Goal: Information Seeking & Learning: Learn about a topic

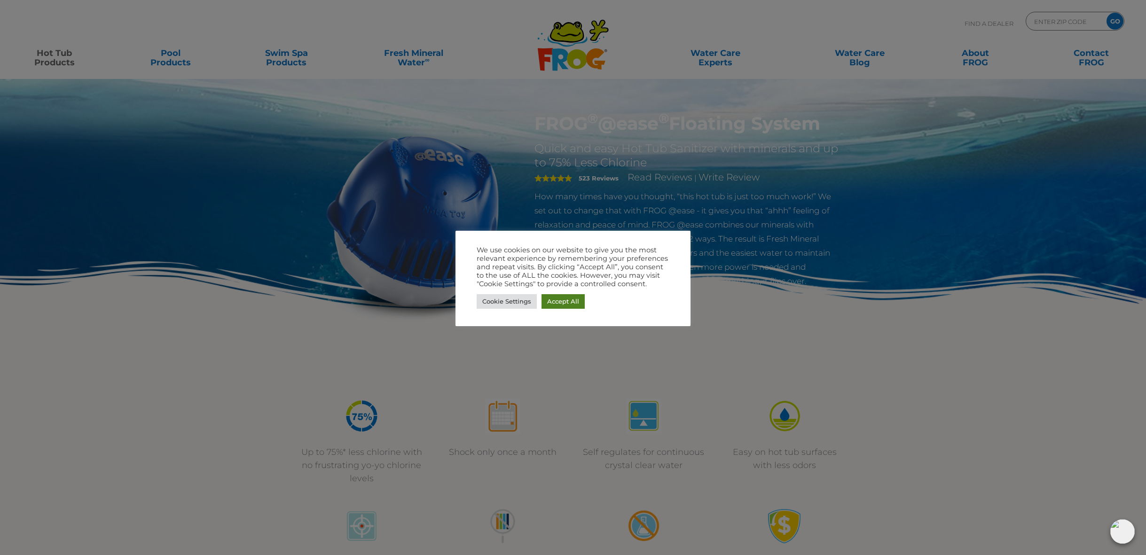
click at [558, 302] on link "Accept All" at bounding box center [562, 301] width 43 height 15
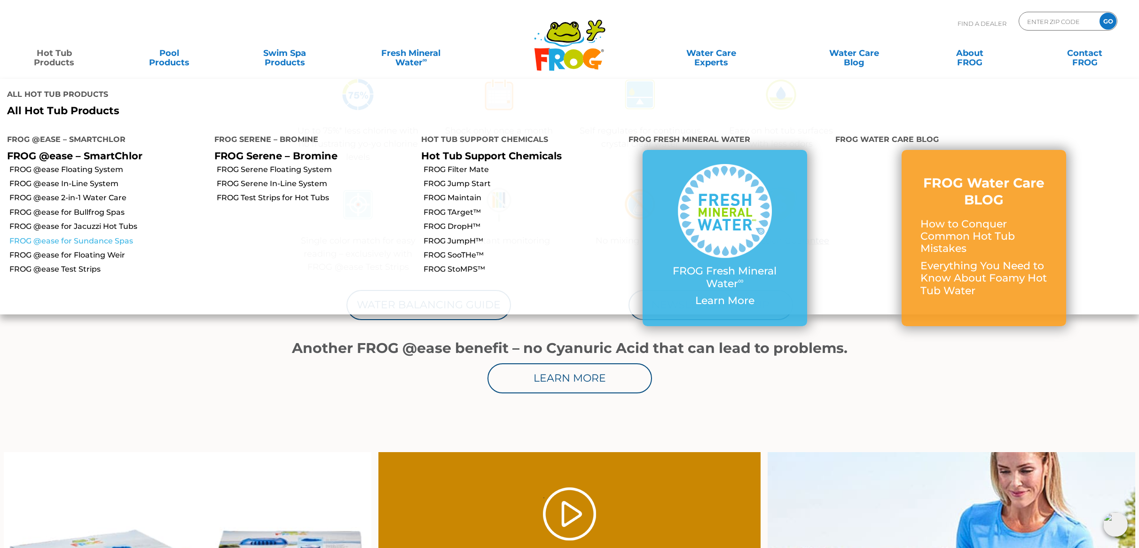
scroll to position [445, 0]
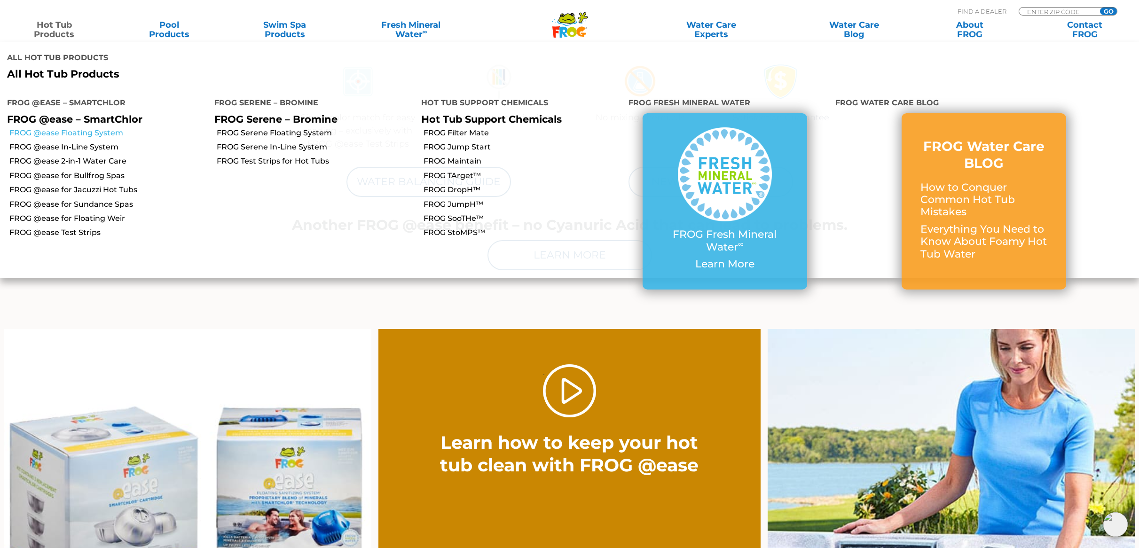
click at [75, 128] on link "FROG @ease Floating System" at bounding box center [108, 133] width 198 height 10
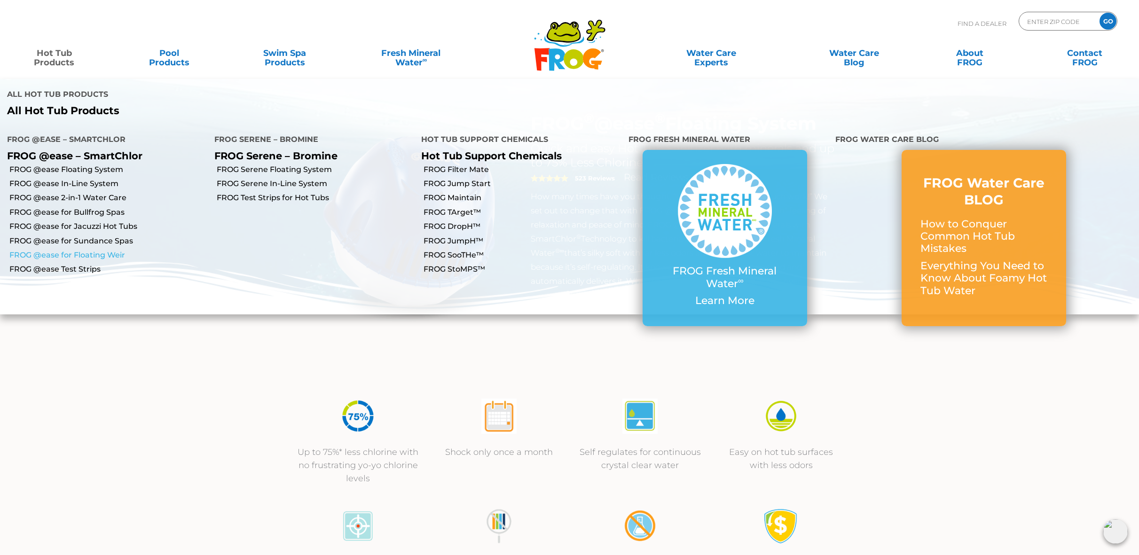
click at [71, 250] on link "FROG @ease for Floating Weir" at bounding box center [108, 255] width 198 height 10
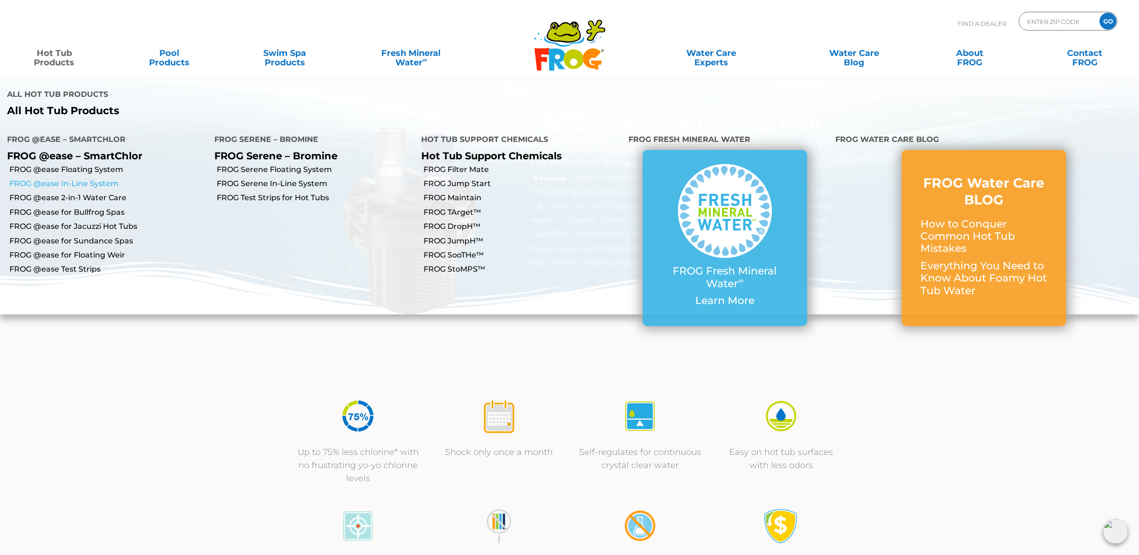
click at [83, 179] on link "FROG @ease In-Line System" at bounding box center [108, 184] width 198 height 10
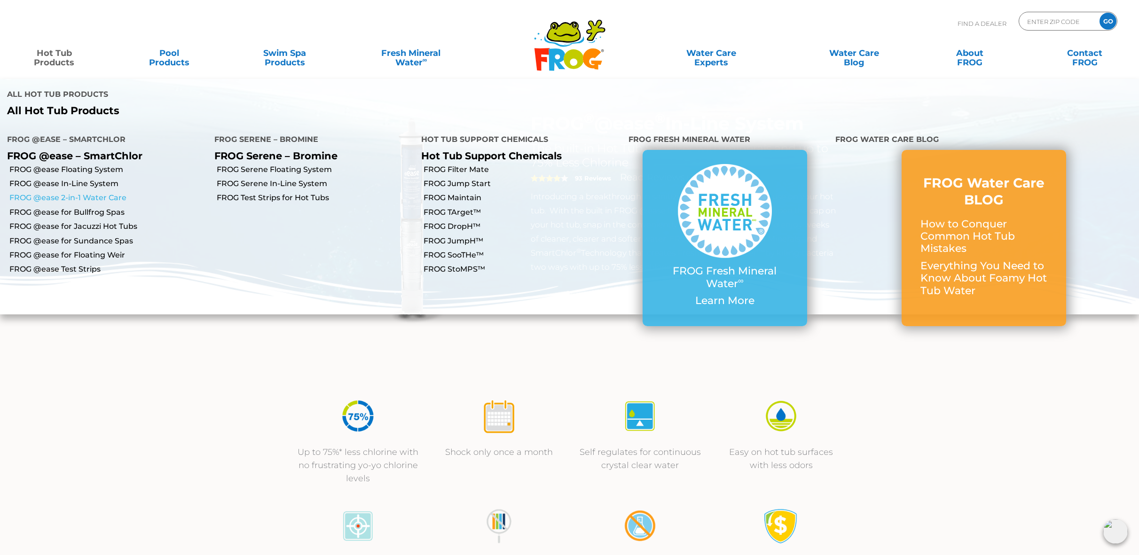
click at [90, 193] on link "FROG @ease 2-in-1 Water Care" at bounding box center [108, 198] width 198 height 10
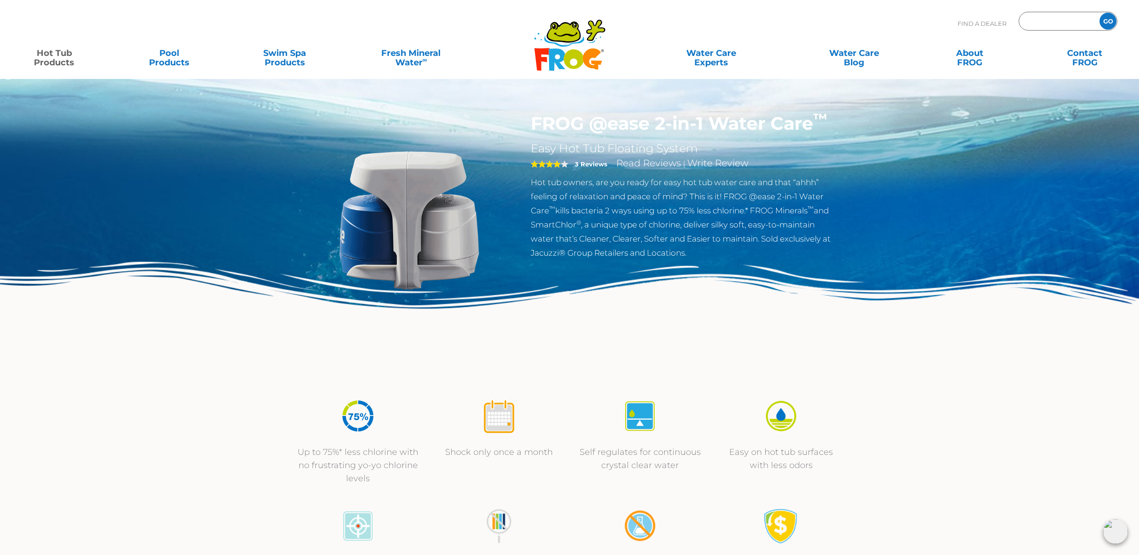
click at [1056, 19] on input "Zip Code Form" at bounding box center [1057, 22] width 63 height 14
click at [929, 337] on img at bounding box center [569, 324] width 1139 height 125
type input "ENTER ZIP CODE"
drag, startPoint x: 579, startPoint y: 125, endPoint x: 814, endPoint y: 122, distance: 235.5
click at [814, 122] on div "FROG @ease 2-in-1 Water Care ™ Easy Hot Tub Floating System 4 3 Reviews Read Re…" at bounding box center [684, 189] width 321 height 152
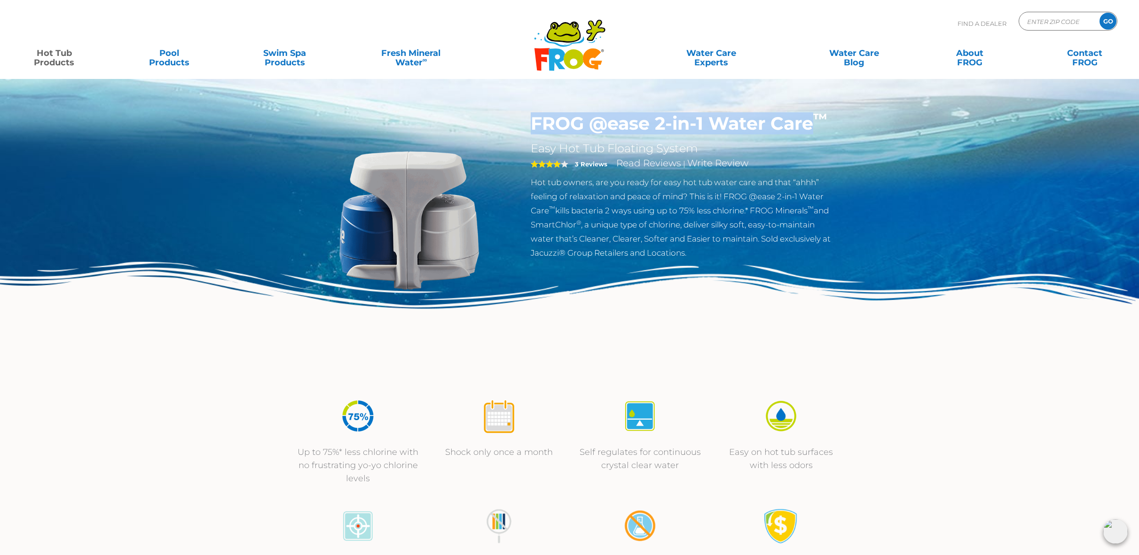
copy h1 "FROG @ease 2-in-1 Water Care"
